Goal: Find specific page/section: Find specific page/section

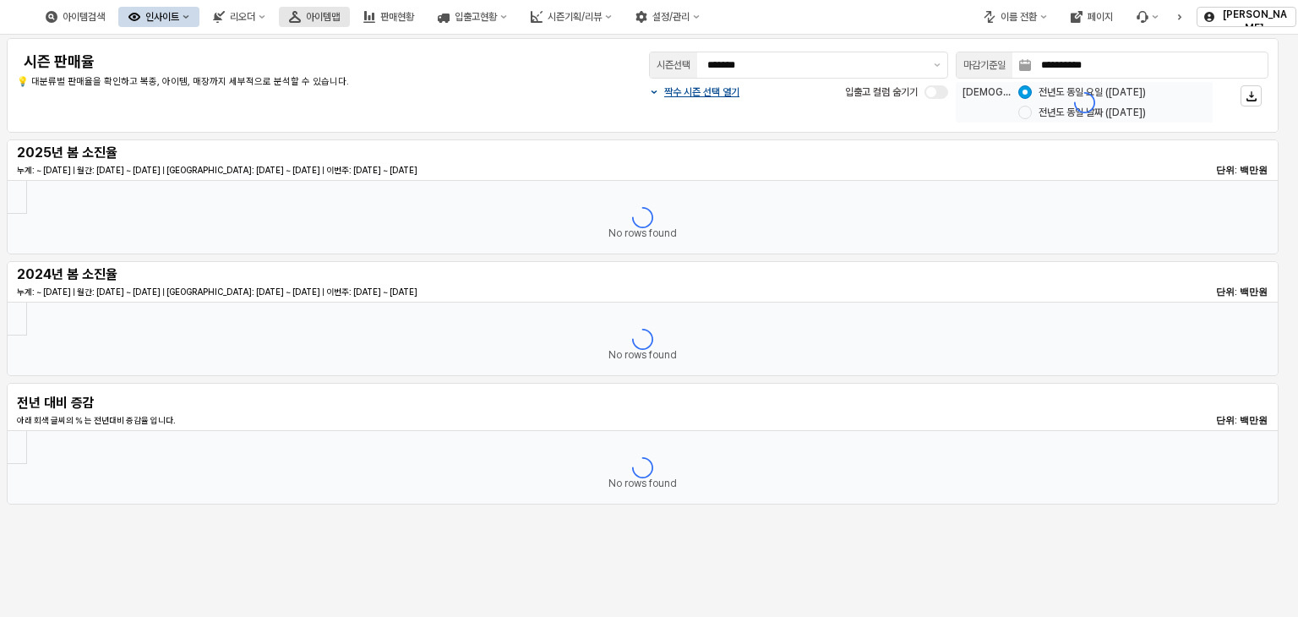
click at [340, 21] on font "아이템맵" at bounding box center [323, 17] width 34 height 12
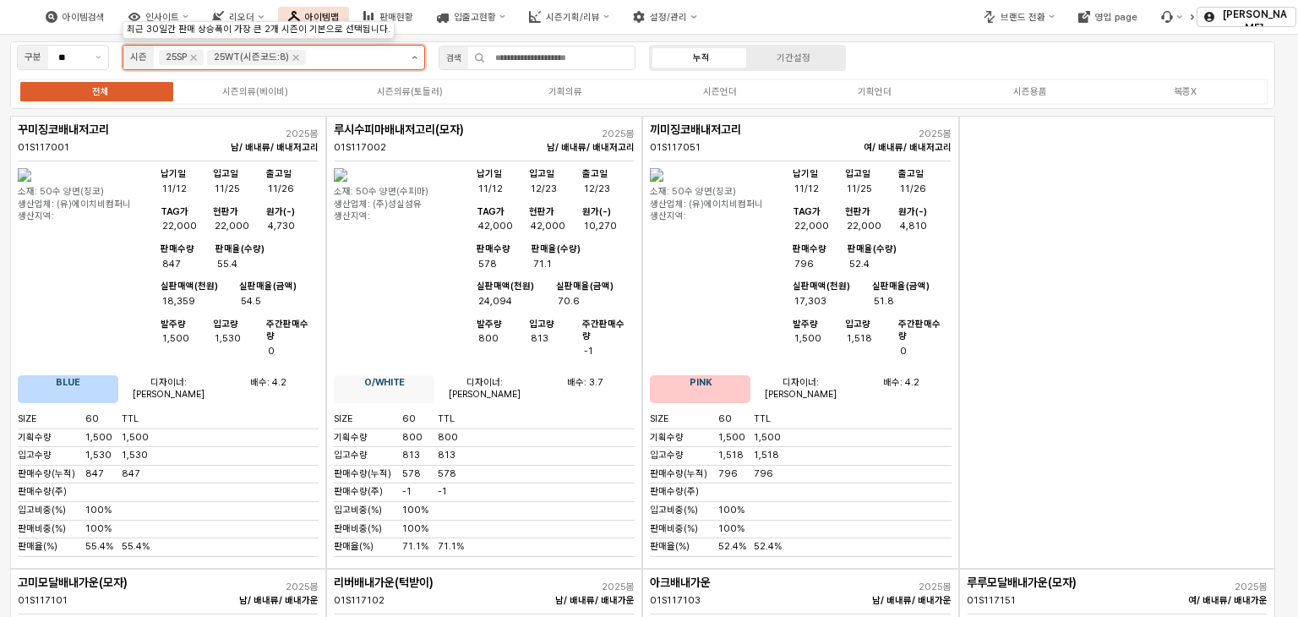
click at [412, 58] on button "제안 사항 표시" at bounding box center [414, 58] width 19 height 24
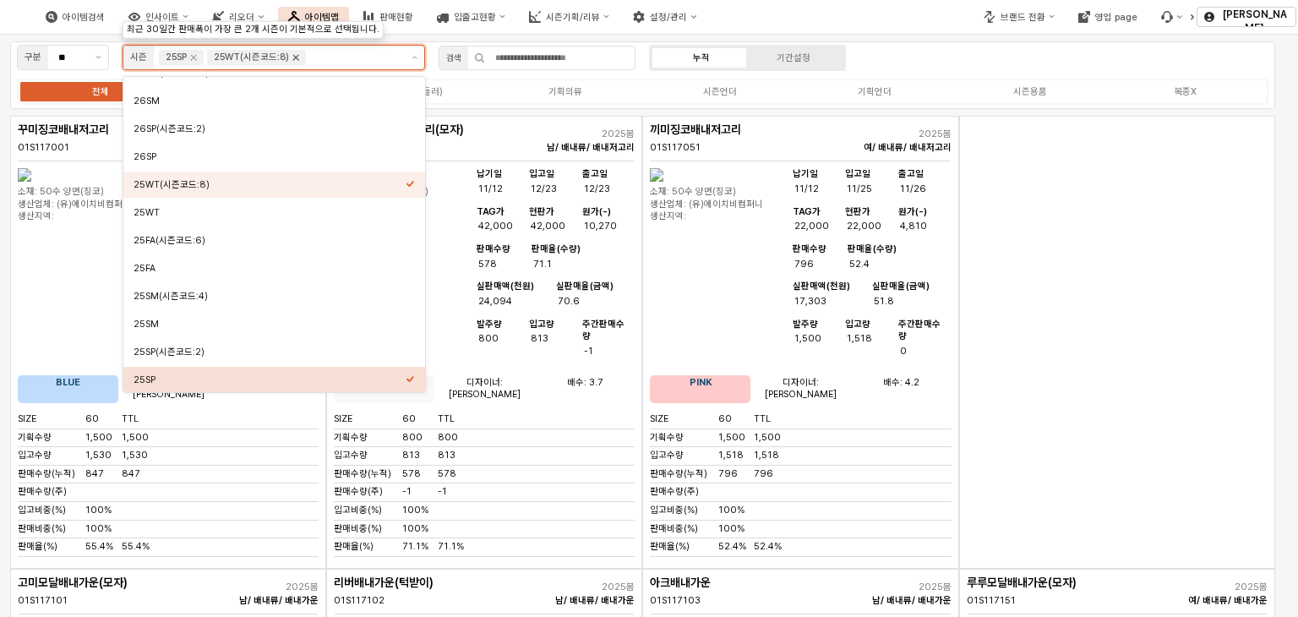
click at [296, 59] on icon "Remove 25WT(시즌코드:8)" at bounding box center [296, 58] width 14 height 14
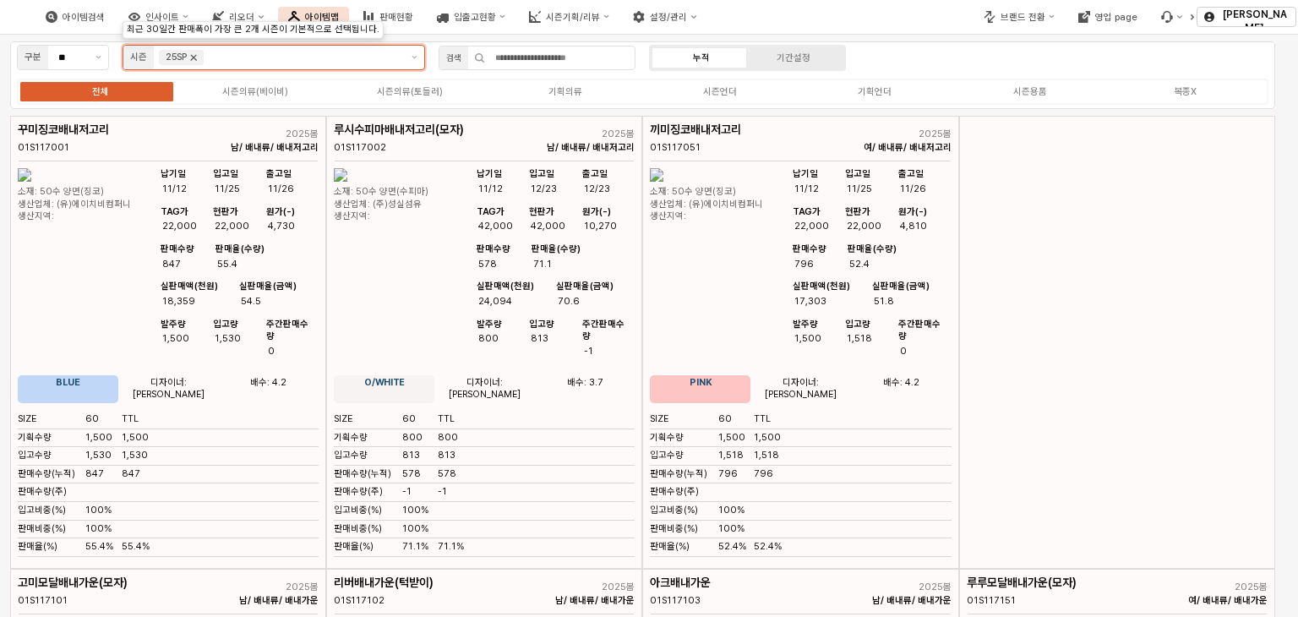
click at [191, 53] on icon "Remove 25SP" at bounding box center [194, 58] width 14 height 14
click at [240, 56] on input "앱 프레임" at bounding box center [282, 57] width 237 height 15
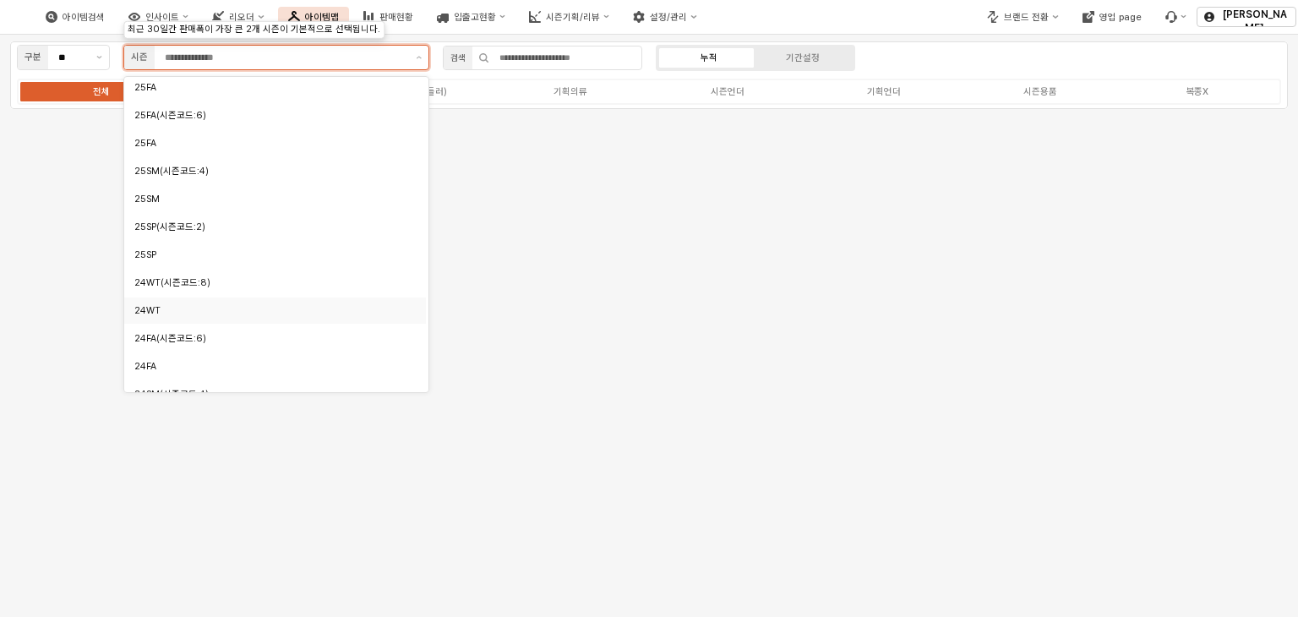
scroll to position [338, 0]
click at [184, 335] on div "24SM" at bounding box center [270, 337] width 272 height 13
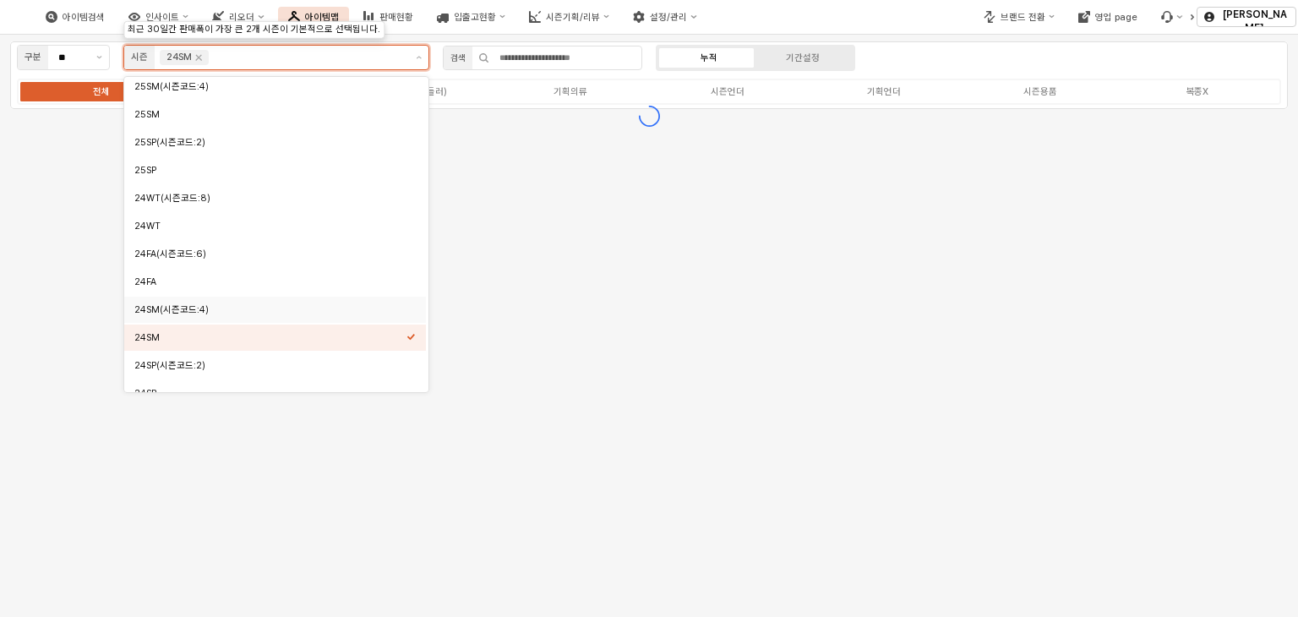
click at [182, 309] on div "24SM(시즌코드:4)" at bounding box center [270, 309] width 272 height 13
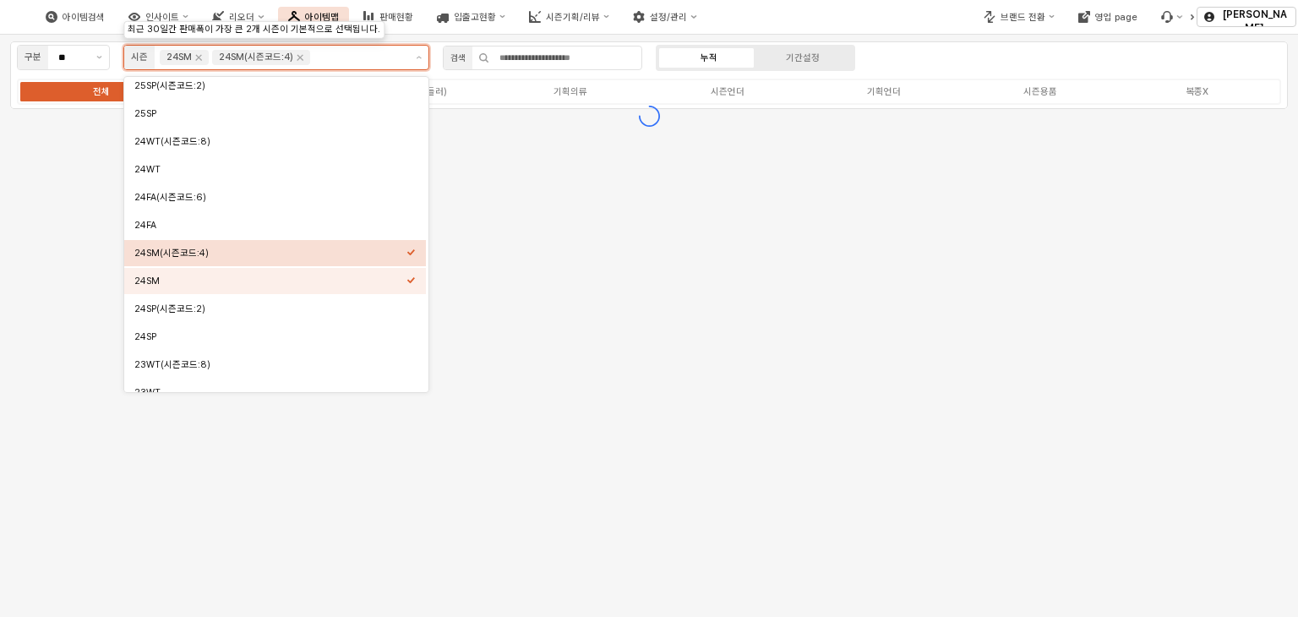
scroll to position [422, 0]
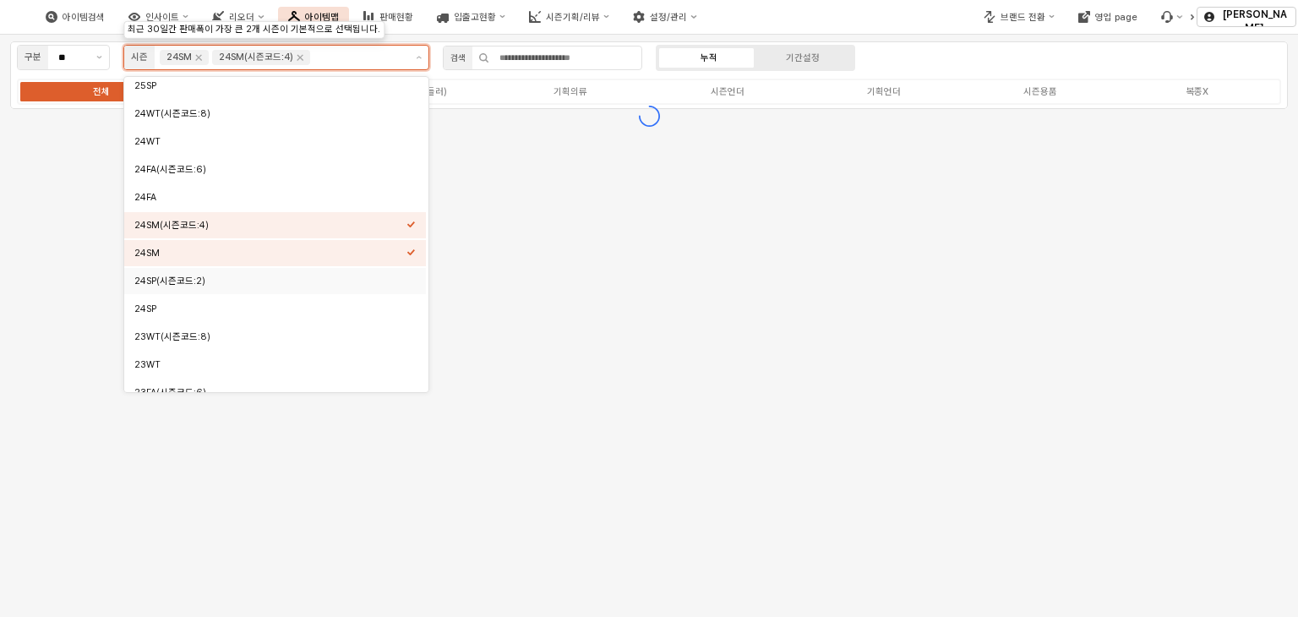
click at [181, 285] on div "24SP(시즌코드:2)" at bounding box center [270, 281] width 272 height 13
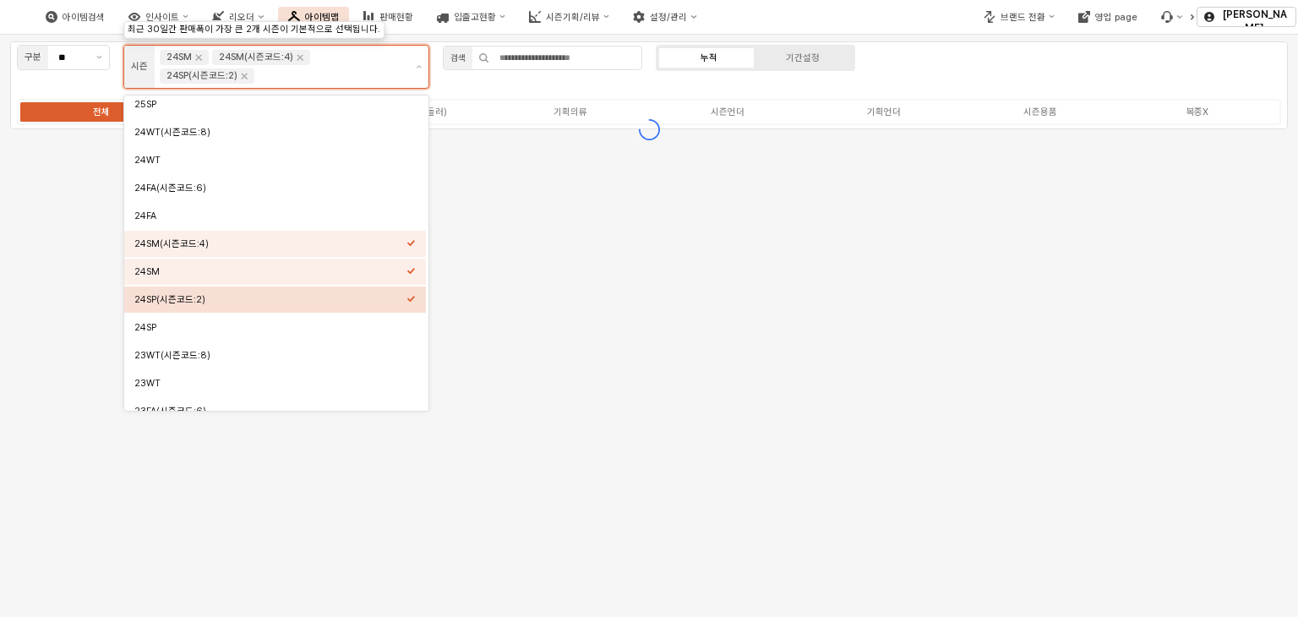
click at [177, 304] on div "24SP(시즌코드:2)" at bounding box center [270, 299] width 272 height 13
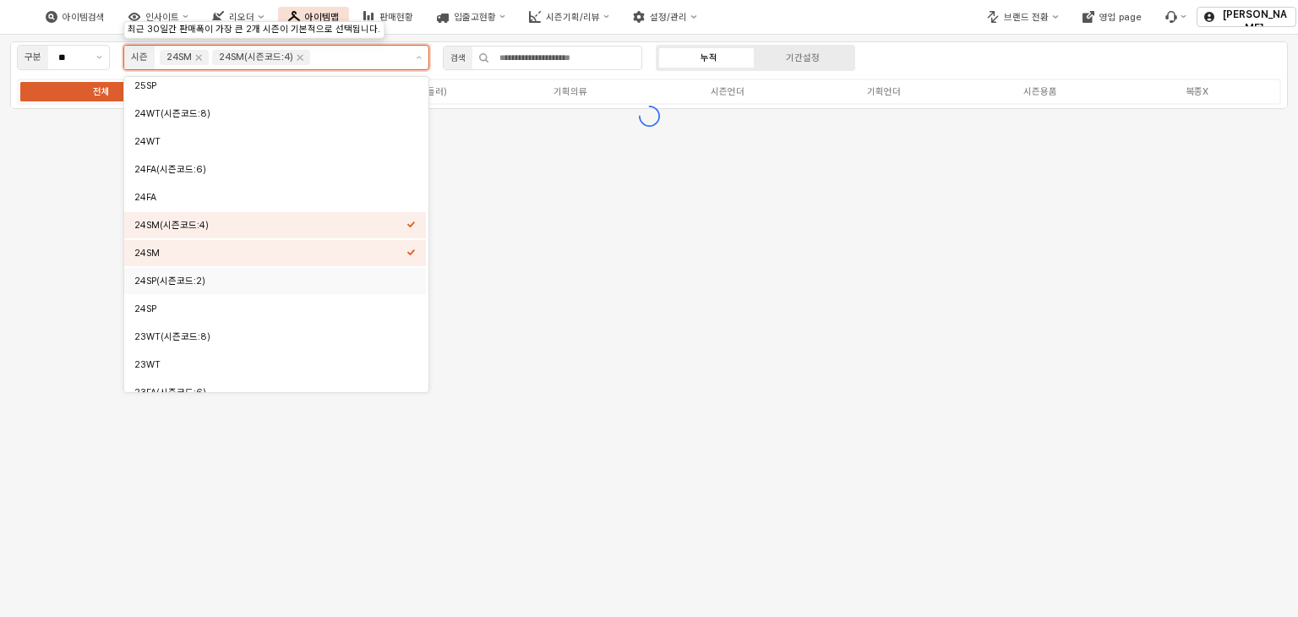
click at [183, 285] on div "24SP(시즌코드:2)" at bounding box center [270, 281] width 272 height 13
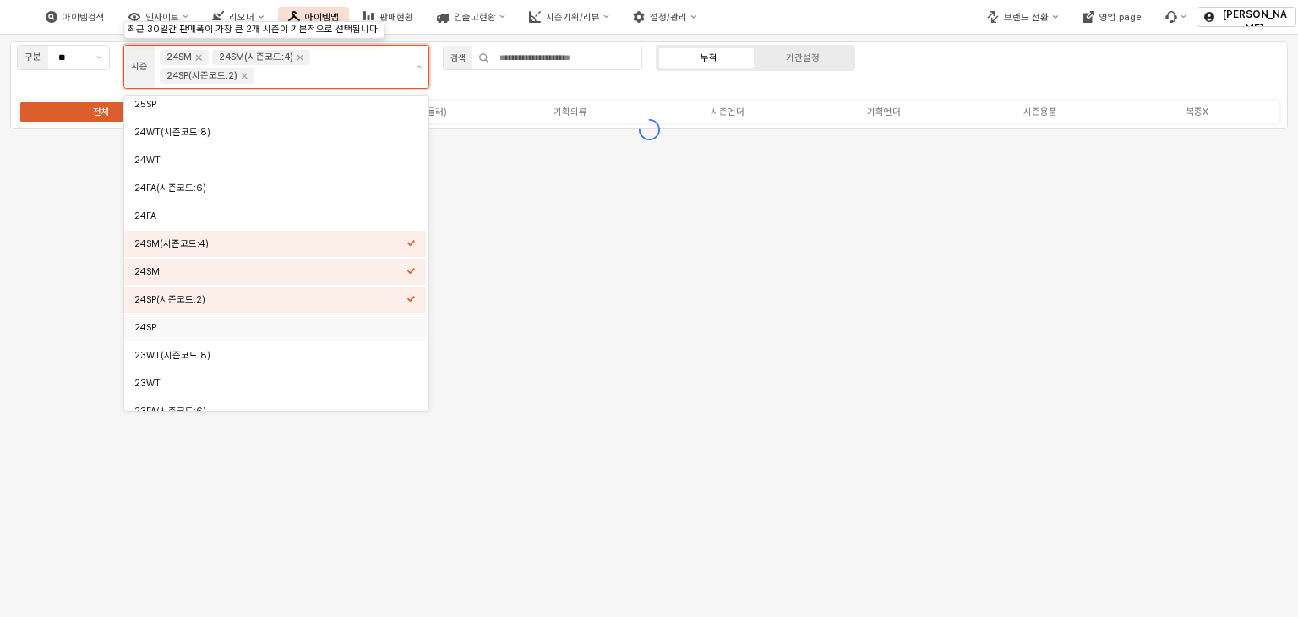
click at [172, 330] on div "24SP" at bounding box center [270, 327] width 272 height 13
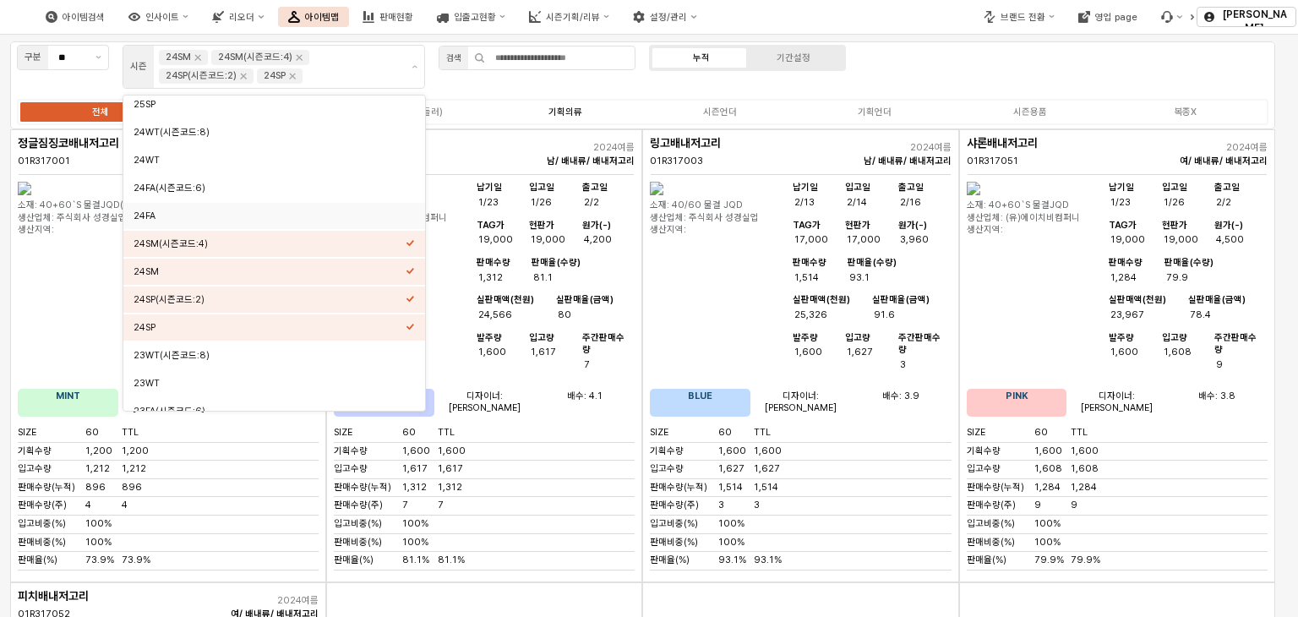
click at [510, 106] on label "기획의류" at bounding box center [565, 112] width 155 height 14
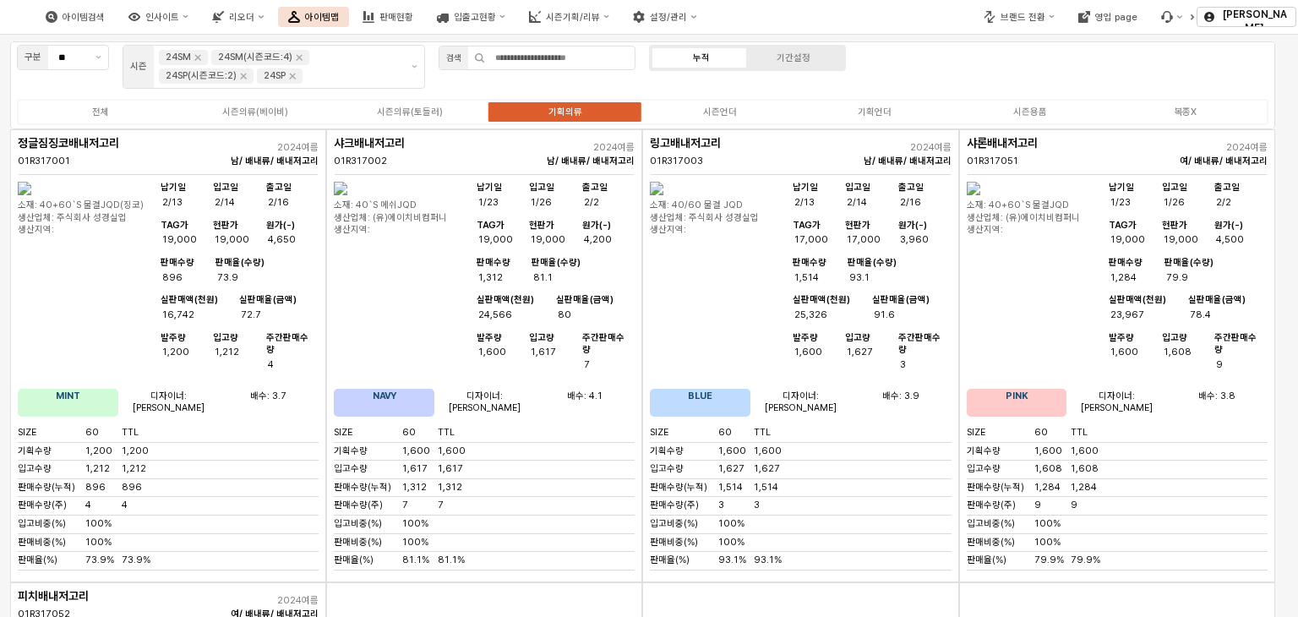
click at [798, 65] on div "누적 기간설정" at bounding box center [747, 58] width 197 height 26
click at [800, 58] on div "기간설정" at bounding box center [794, 57] width 34 height 11
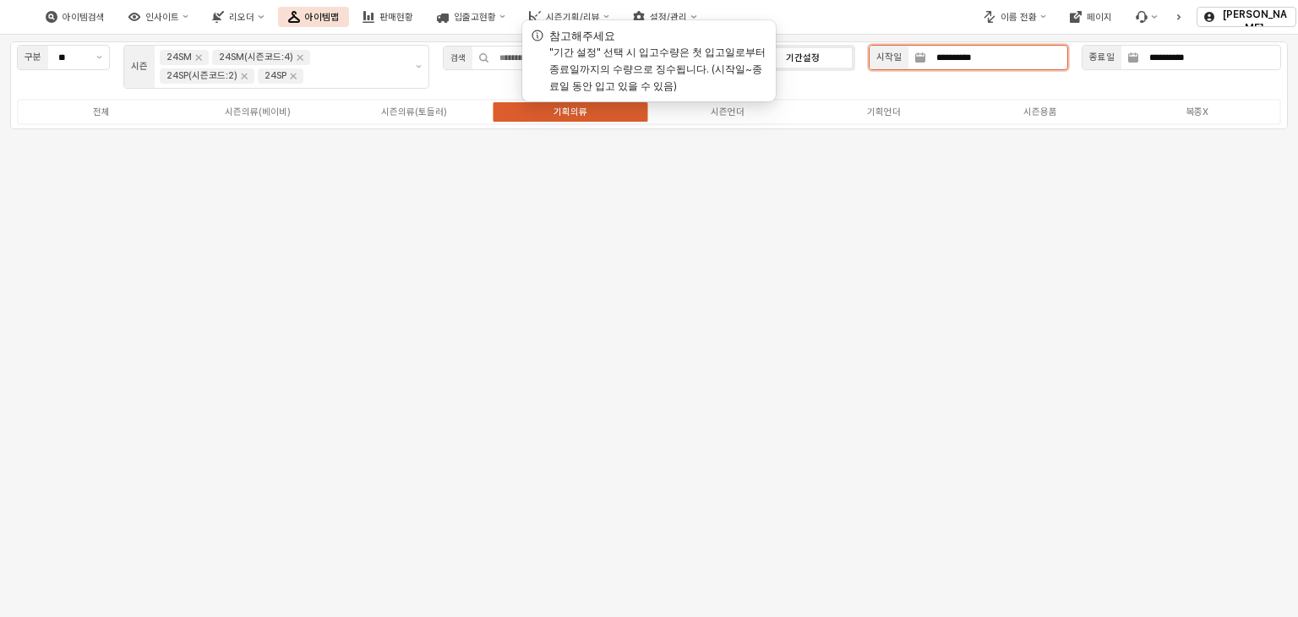
click at [995, 55] on input "**********" at bounding box center [996, 58] width 141 height 24
click at [889, 89] on icon "지난 달" at bounding box center [884, 92] width 17 height 17
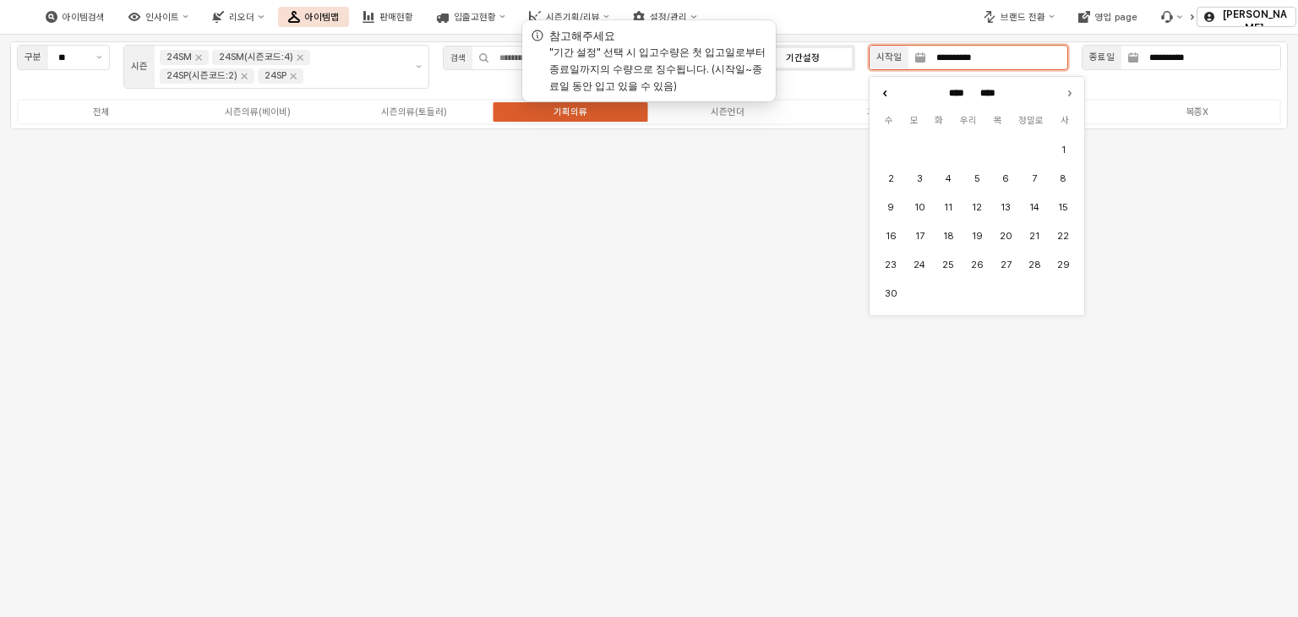
click at [889, 89] on icon "지난 달" at bounding box center [884, 92] width 17 height 17
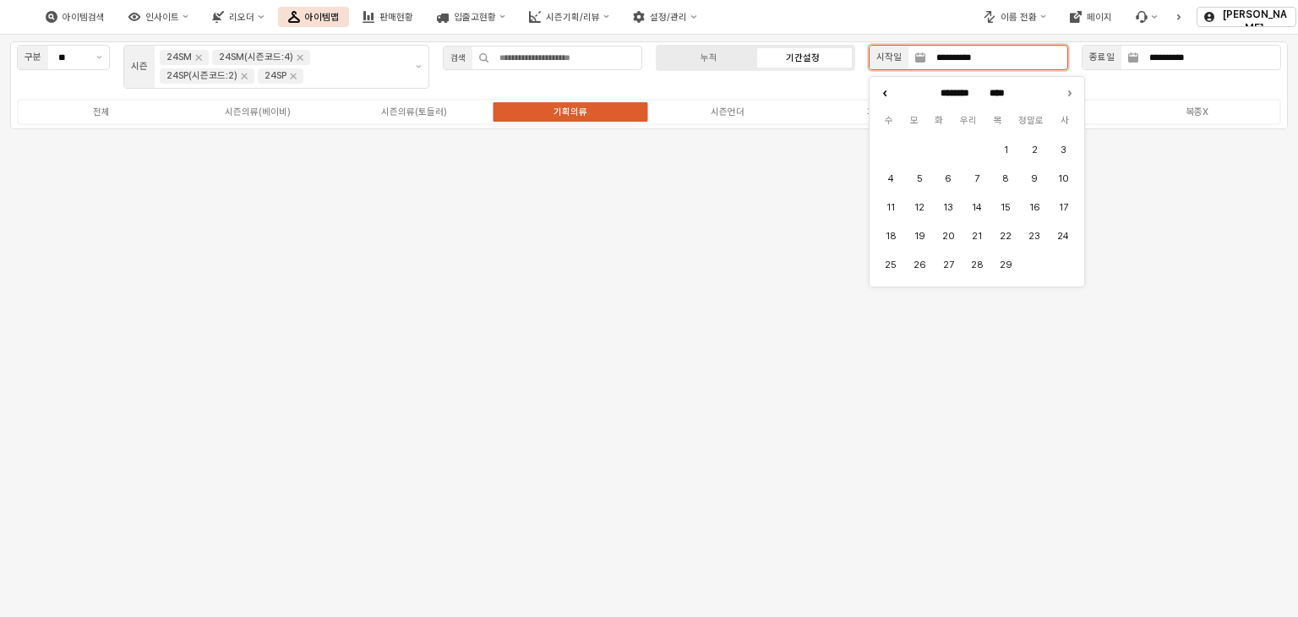
click at [889, 89] on icon "지난 달" at bounding box center [884, 92] width 17 height 17
type input "*******"
click at [919, 143] on button "1" at bounding box center [919, 150] width 25 height 25
type input "**********"
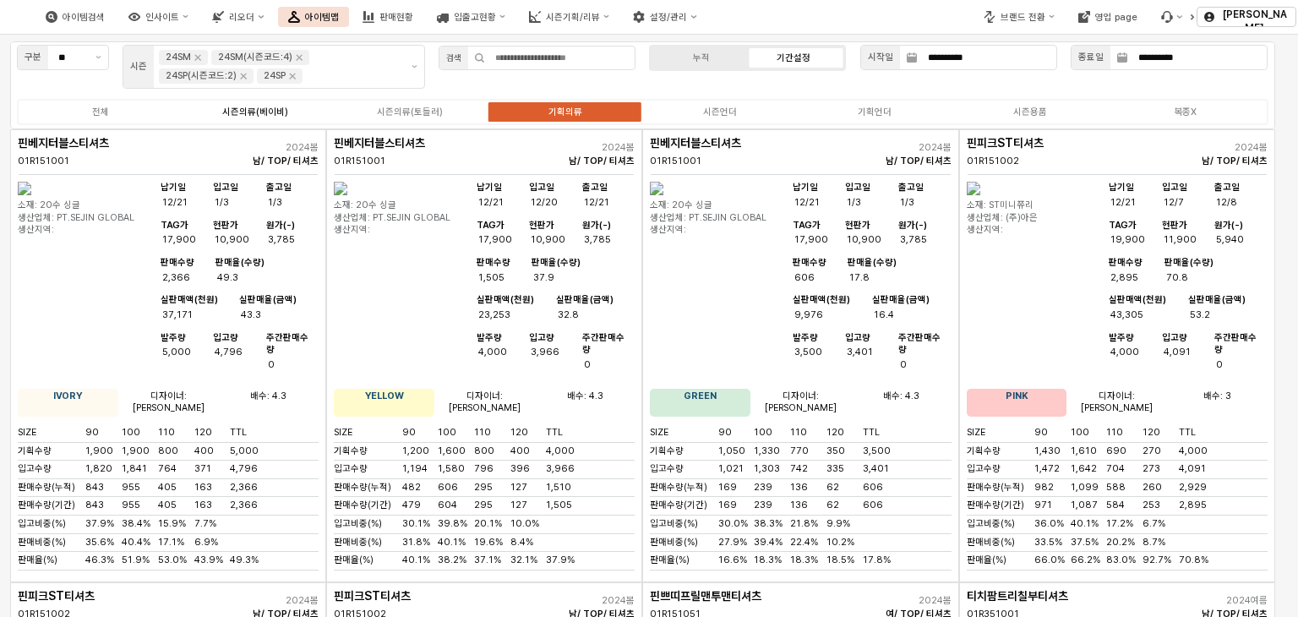
click at [240, 110] on div "시즌의류(베이비)" at bounding box center [255, 111] width 66 height 11
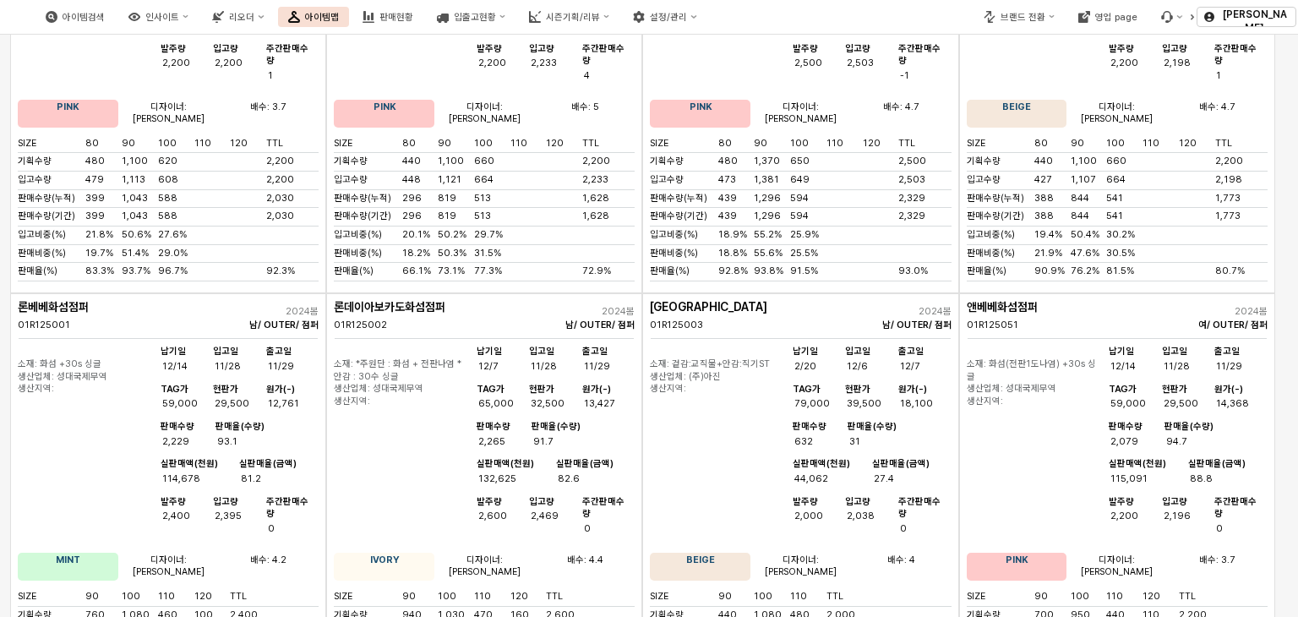
scroll to position [9802, 0]
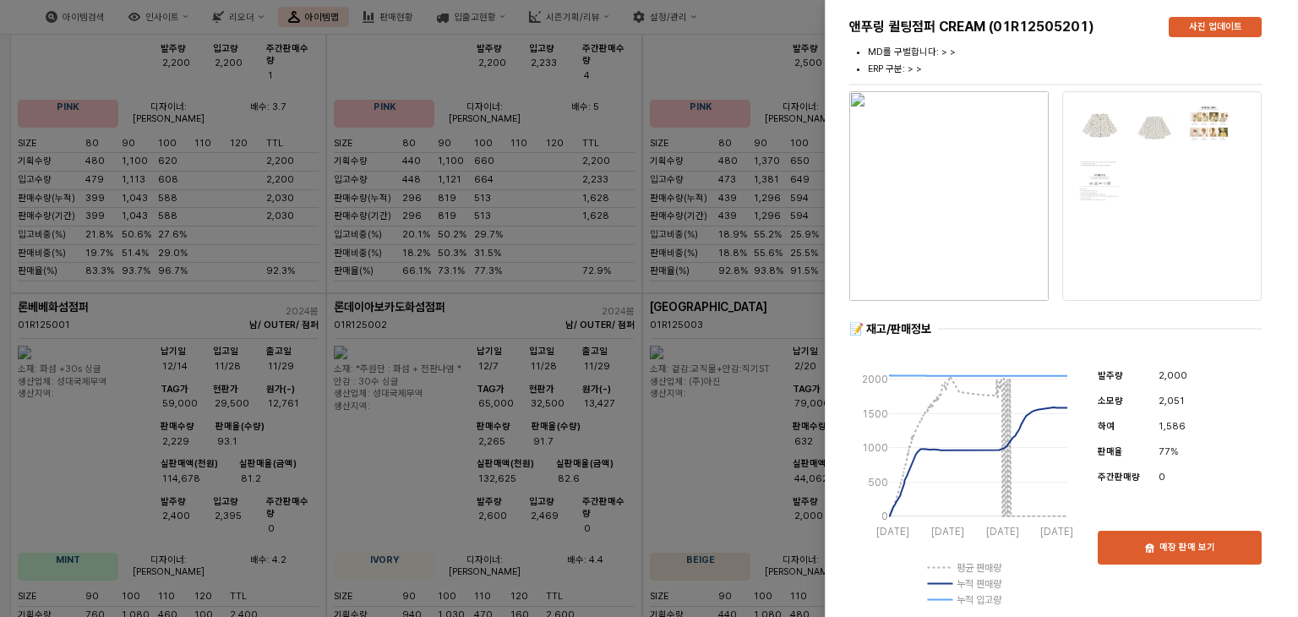
click at [968, 201] on img "button" at bounding box center [948, 196] width 199 height 210
click at [569, 235] on div at bounding box center [649, 308] width 1298 height 617
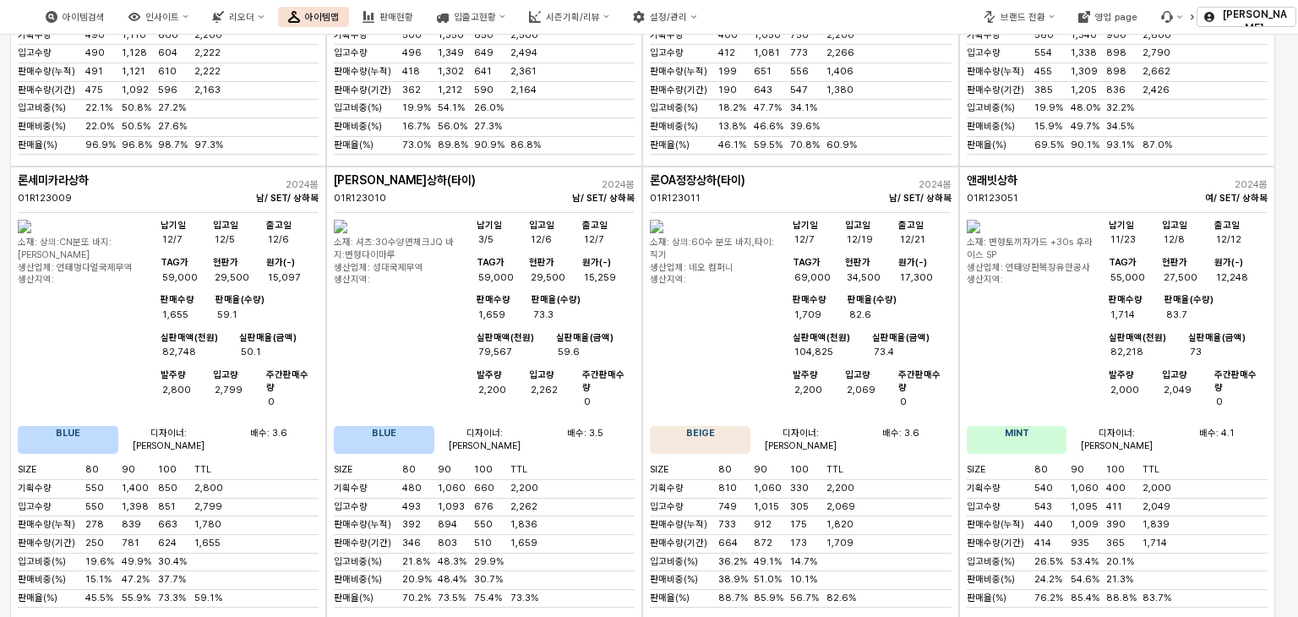
scroll to position [0, 0]
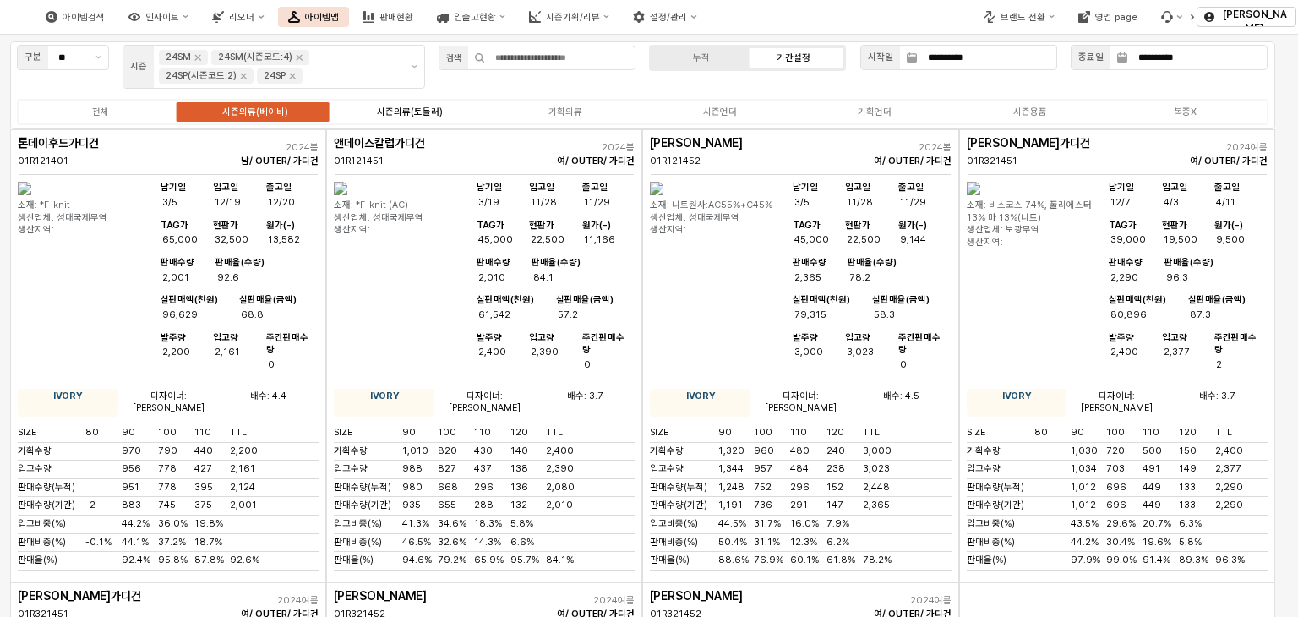
click at [406, 117] on label "시즌의류(토들러)" at bounding box center [410, 112] width 155 height 14
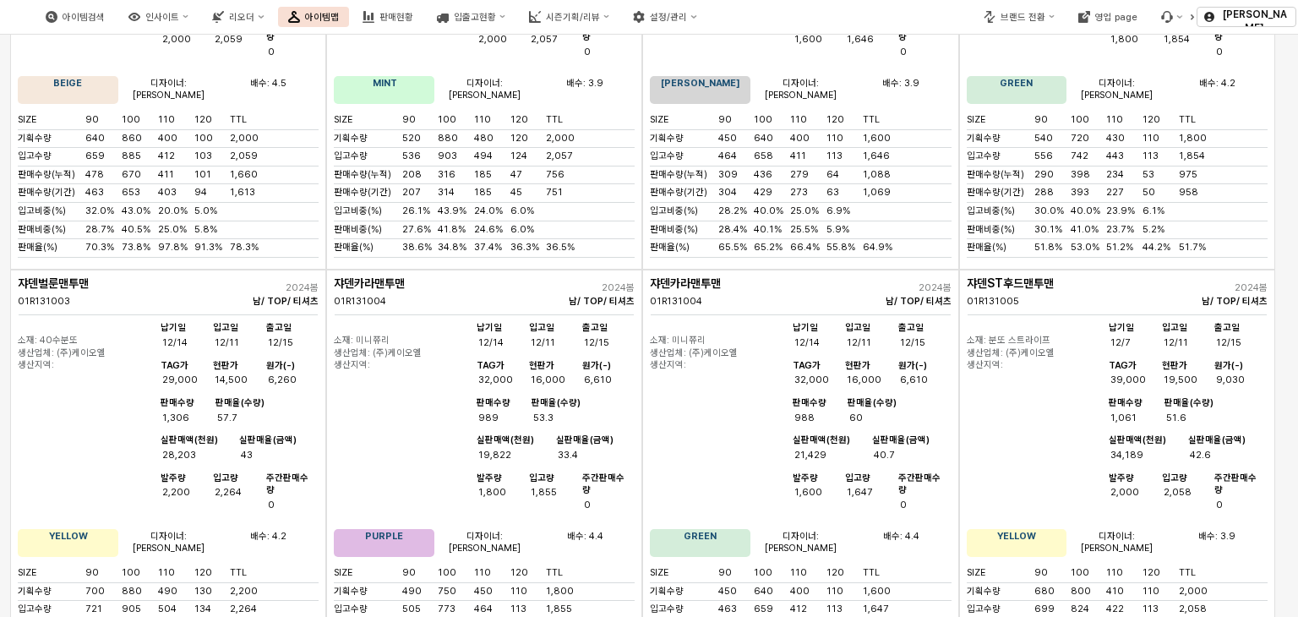
scroll to position [338, 0]
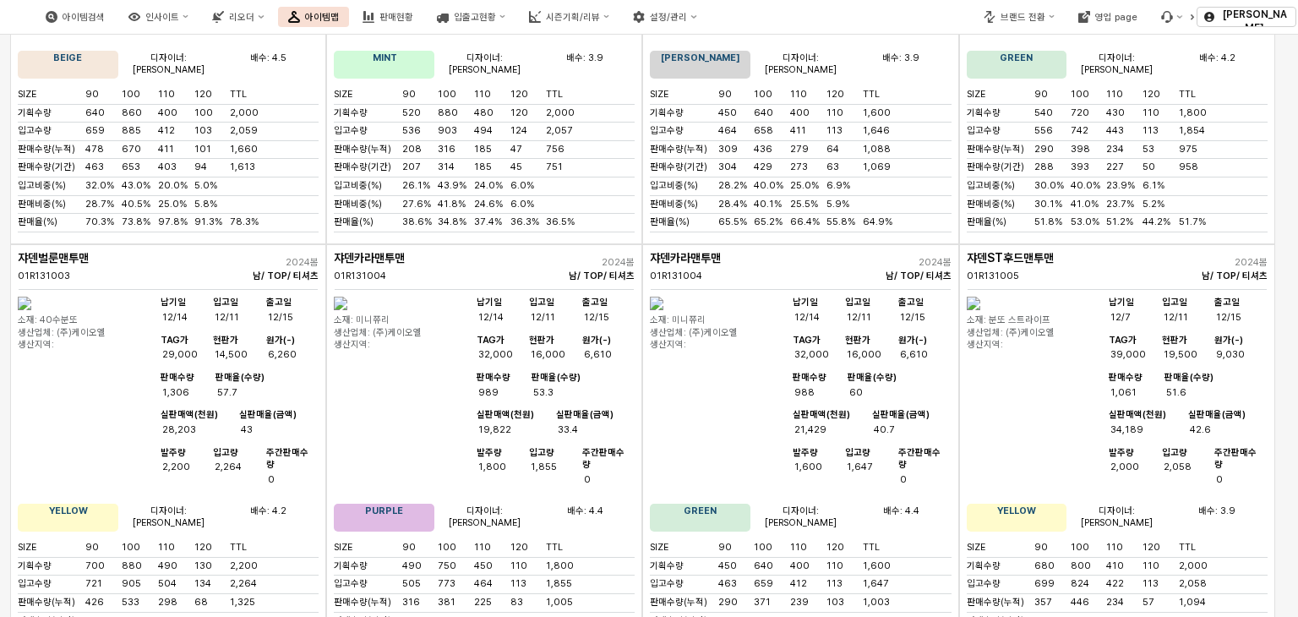
click at [347, 310] on img "앱 프레임" at bounding box center [341, 304] width 14 height 14
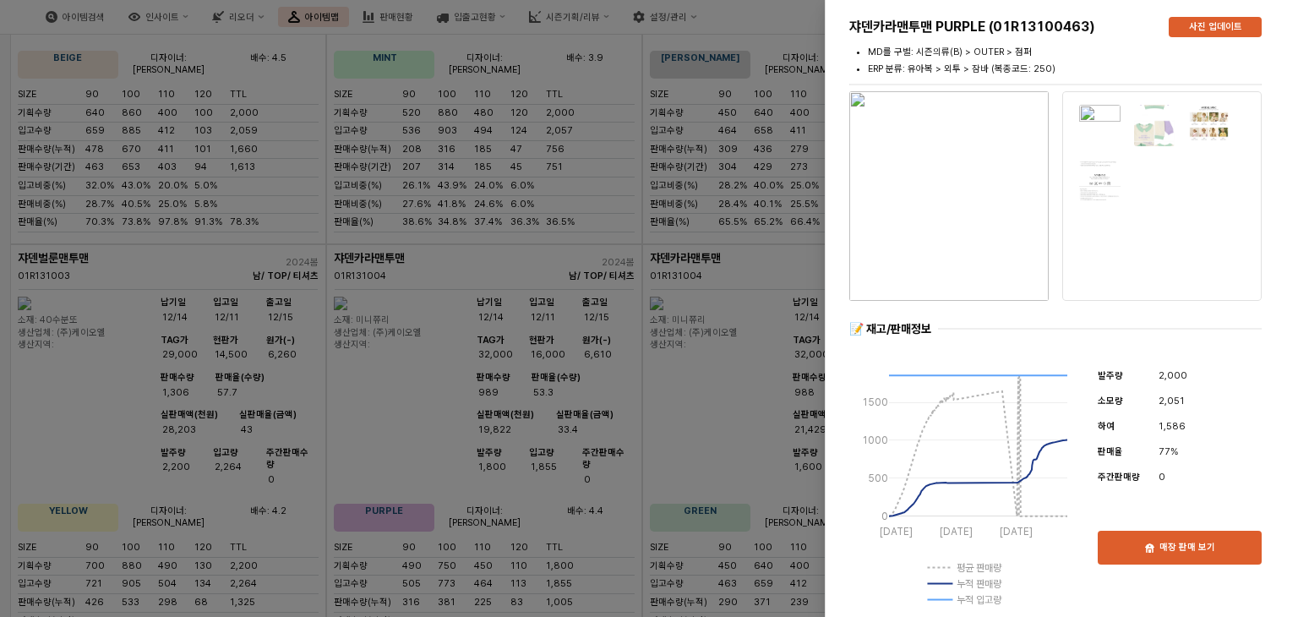
click at [1147, 137] on img at bounding box center [1154, 125] width 43 height 43
click at [615, 146] on div at bounding box center [649, 308] width 1298 height 617
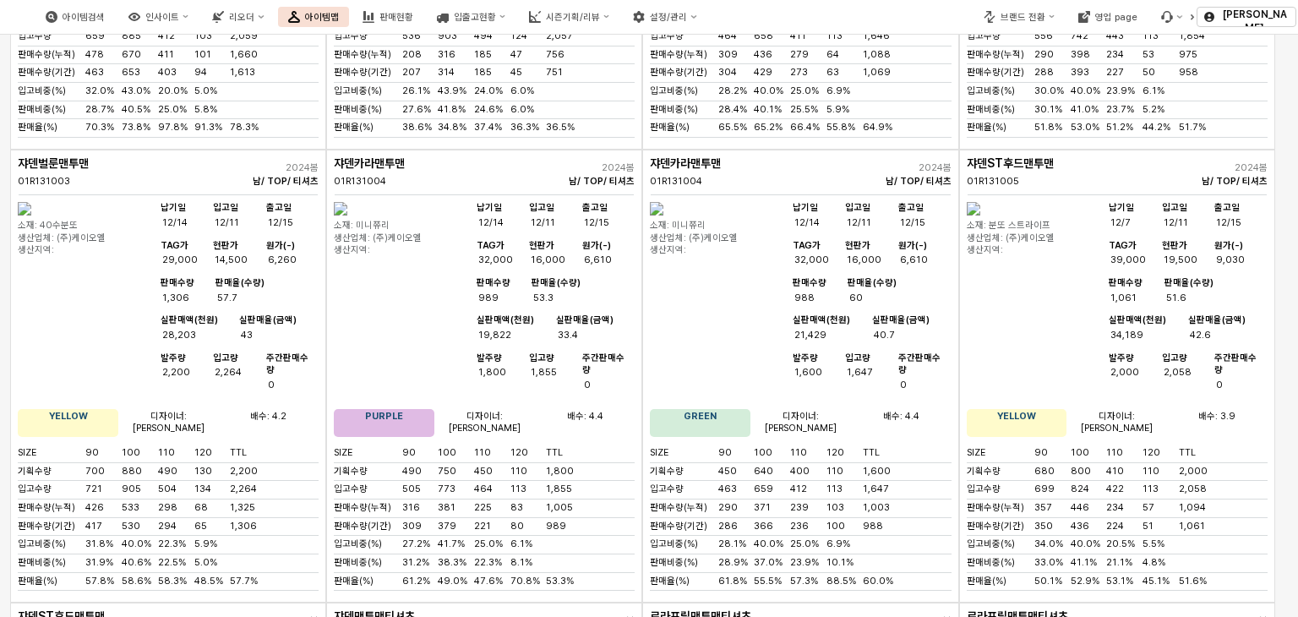
scroll to position [435, 0]
